Goal: Task Accomplishment & Management: Manage account settings

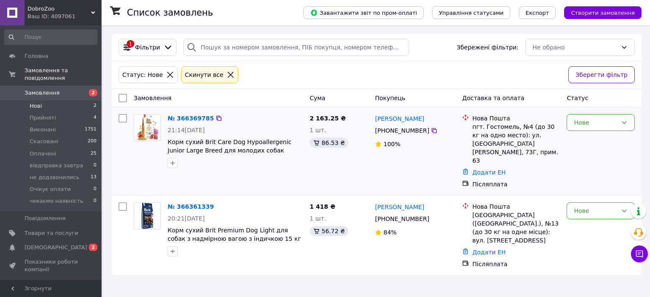
click at [371, 173] on div "Ірина Ахмедлі +380 50 812 81 28 100%" at bounding box center [414, 151] width 87 height 81
drag, startPoint x: 610, startPoint y: 115, endPoint x: 605, endPoint y: 124, distance: 10.8
click at [610, 116] on div "Нове" at bounding box center [600, 122] width 68 height 17
click at [599, 172] on li "не додзвонились" at bounding box center [600, 183] width 67 height 24
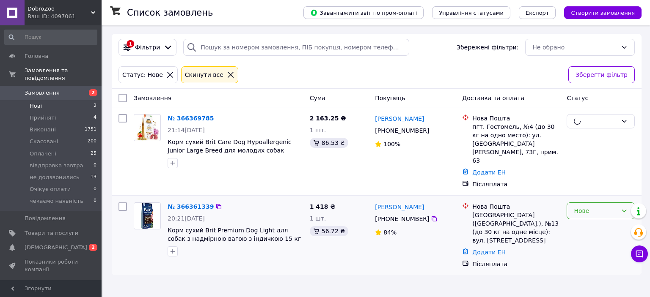
click at [571, 203] on div "Нове" at bounding box center [600, 211] width 68 height 17
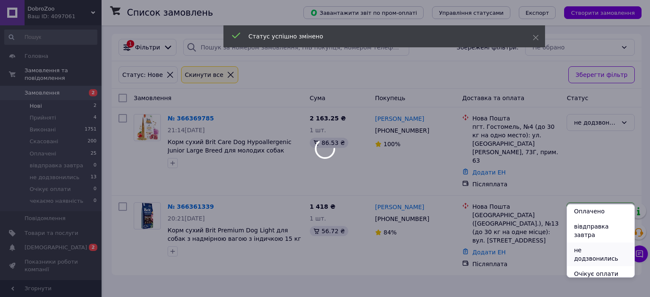
click at [605, 243] on li "не додзвонились" at bounding box center [600, 255] width 67 height 24
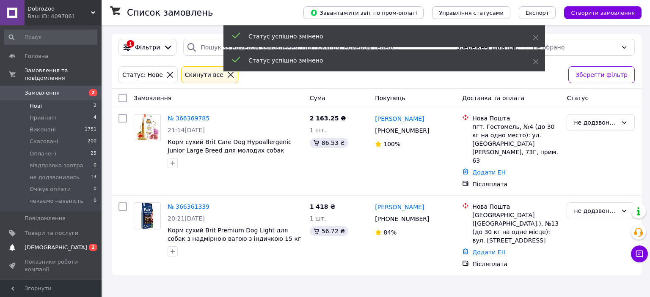
click at [87, 244] on span "0 2" at bounding box center [89, 248] width 23 height 8
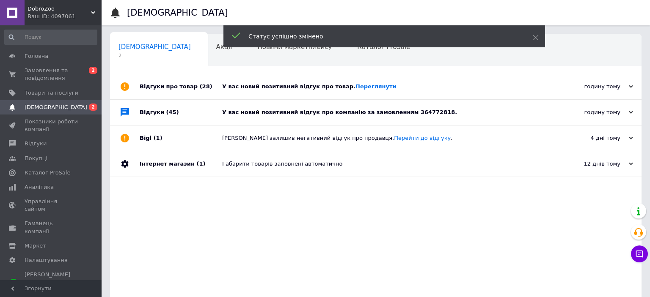
click at [365, 111] on div "У вас новий позитивний відгук про компанію за замовленням 364772818." at bounding box center [385, 113] width 326 height 8
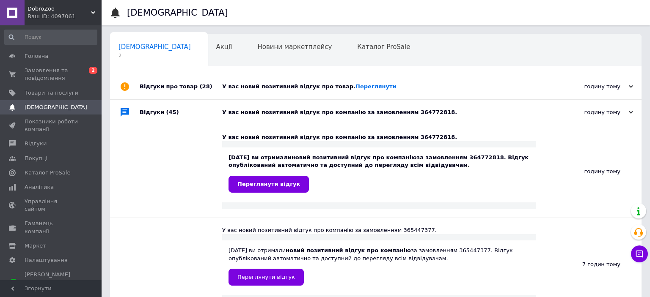
click at [358, 87] on link "Переглянути" at bounding box center [375, 86] width 41 height 6
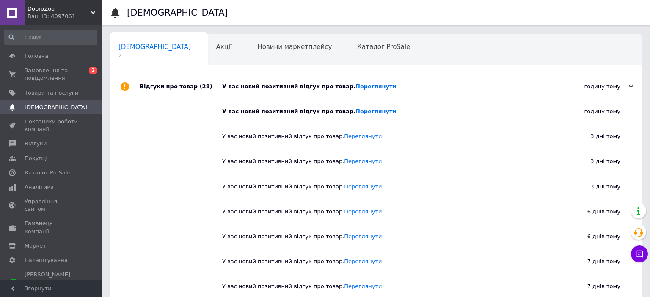
click at [413, 84] on div "У вас новий позитивний відгук про товар. Переглянути" at bounding box center [385, 87] width 326 height 8
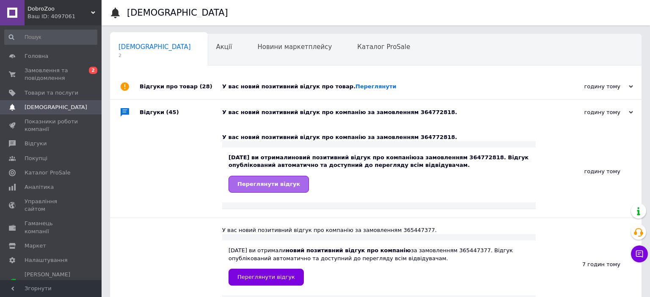
click at [283, 187] on span "Переглянути відгук" at bounding box center [268, 184] width 63 height 6
click at [64, 78] on span "Замовлення та повідомлення" at bounding box center [52, 74] width 54 height 15
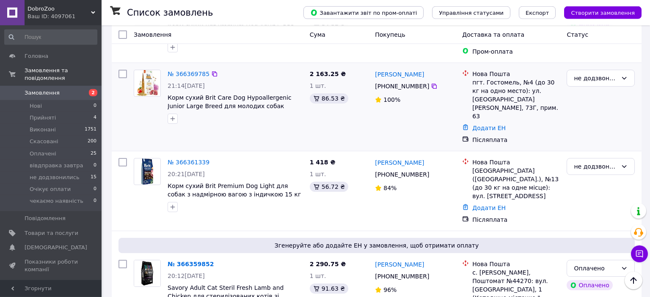
scroll to position [44, 0]
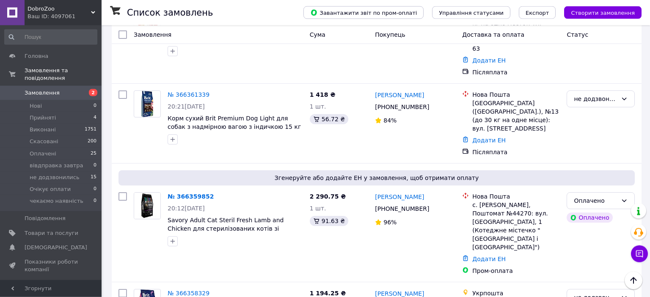
scroll to position [179, 0]
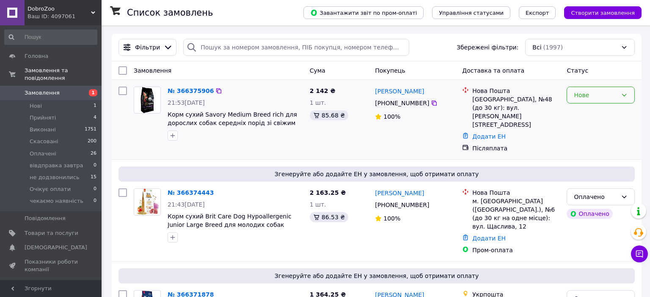
click at [590, 99] on div "Нове" at bounding box center [596, 95] width 44 height 9
drag, startPoint x: 599, startPoint y: 94, endPoint x: 596, endPoint y: 104, distance: 10.0
click at [599, 95] on div "Нове" at bounding box center [596, 95] width 44 height 9
click at [607, 148] on li "не додзвонились" at bounding box center [600, 156] width 67 height 24
